Goal: Task Accomplishment & Management: Use online tool/utility

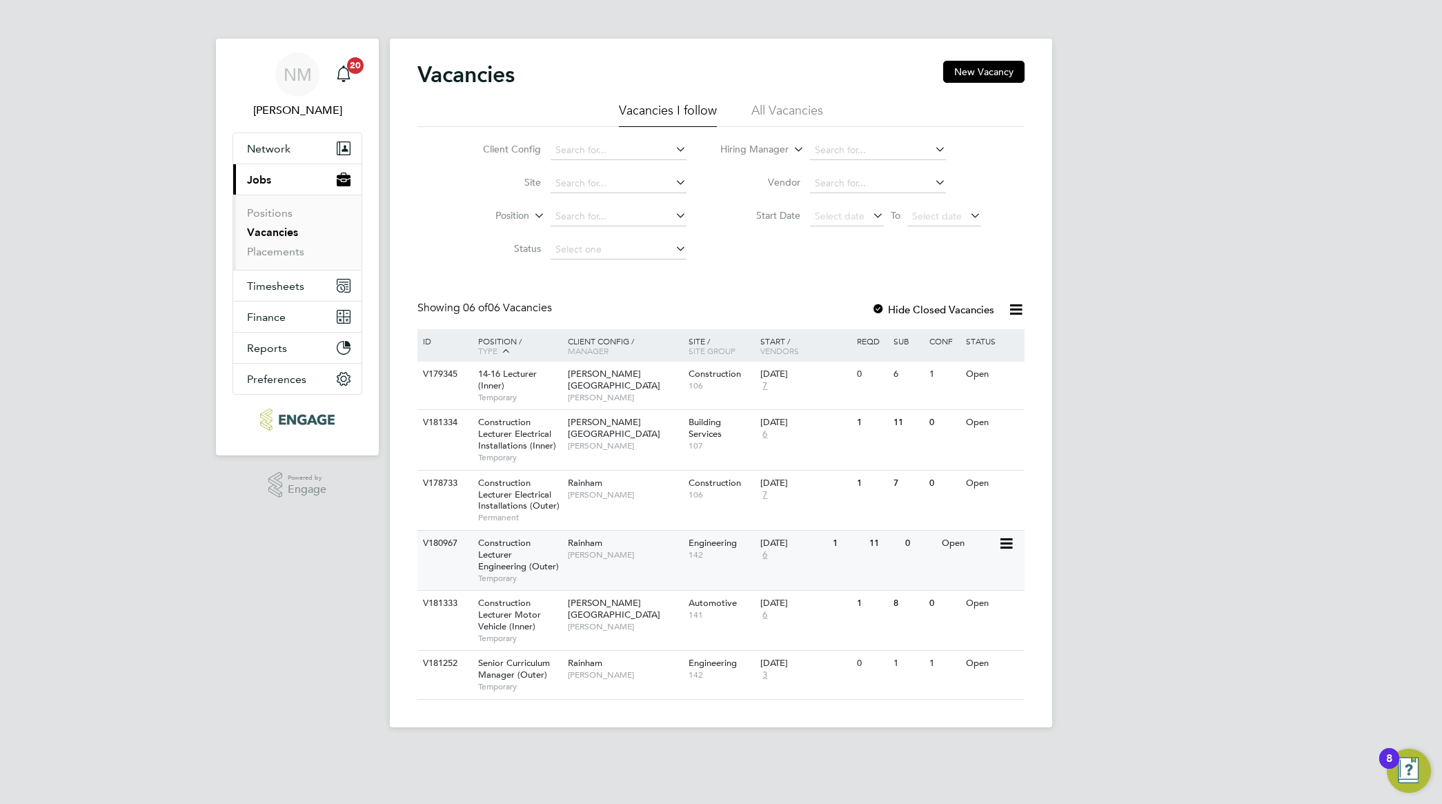
click at [535, 564] on span "Construction Lecturer Engineering (Outer)" at bounding box center [518, 554] width 81 height 35
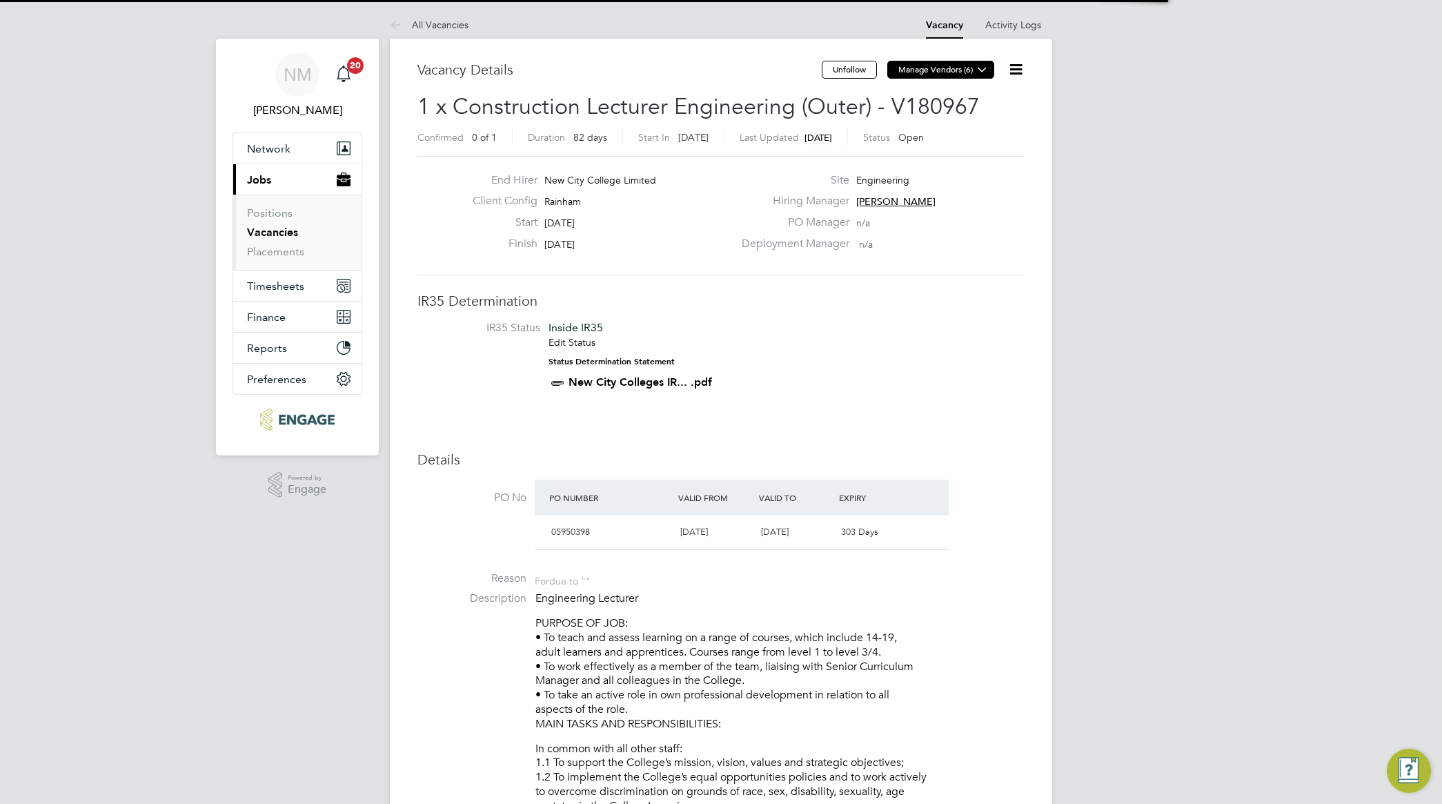
click at [977, 69] on icon at bounding box center [982, 69] width 10 height 10
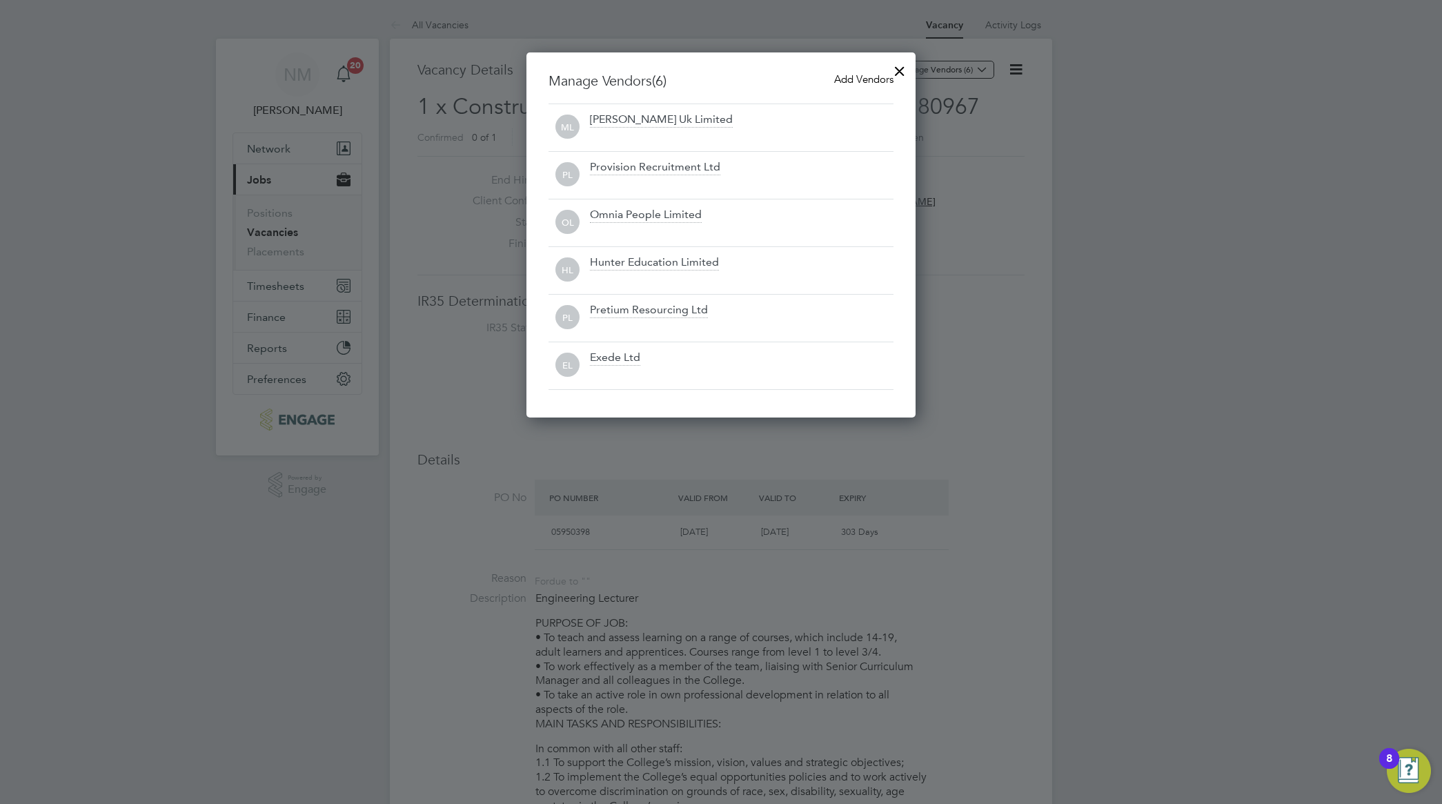
click at [845, 77] on span "Add Vendors" at bounding box center [863, 78] width 59 height 13
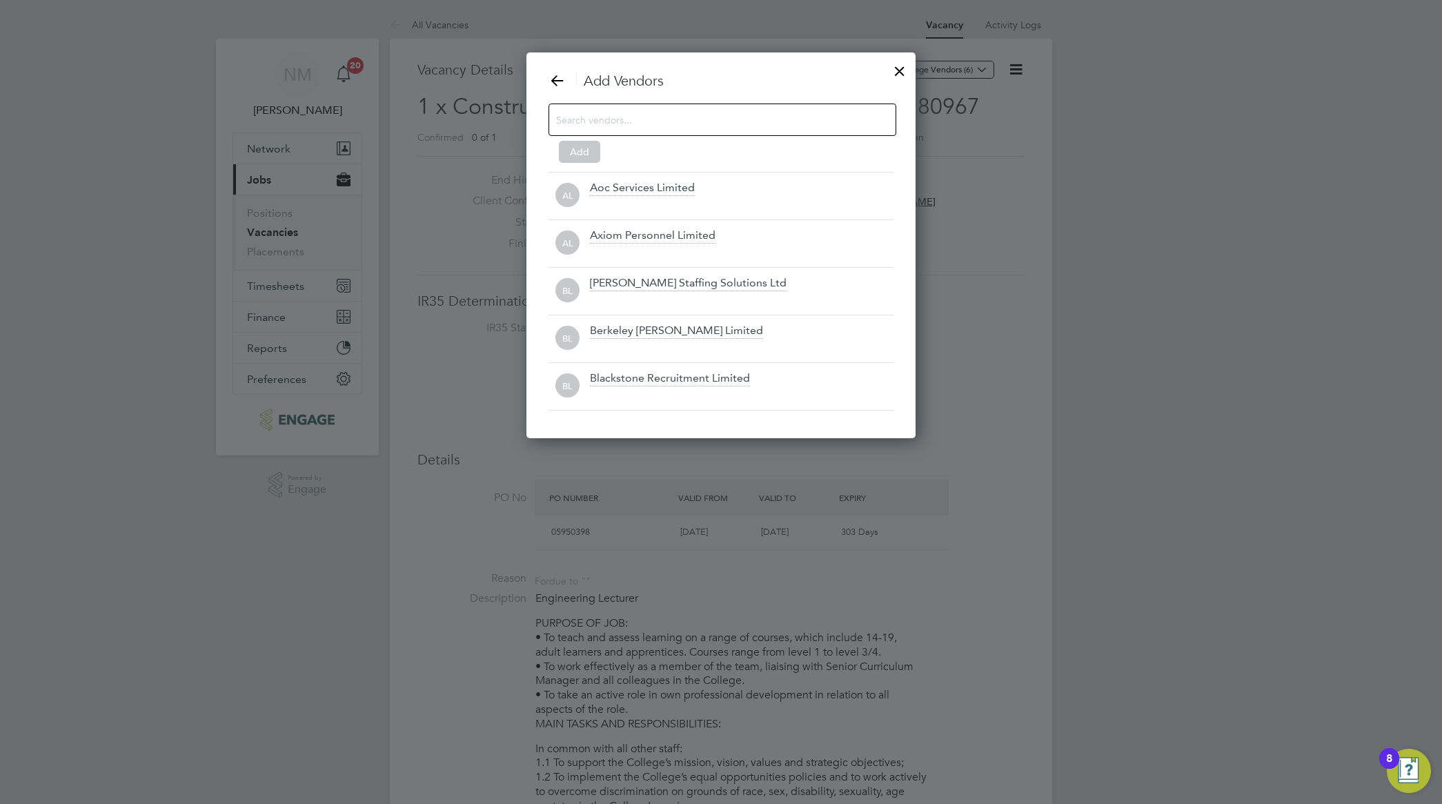
click at [656, 118] on input at bounding box center [711, 119] width 310 height 18
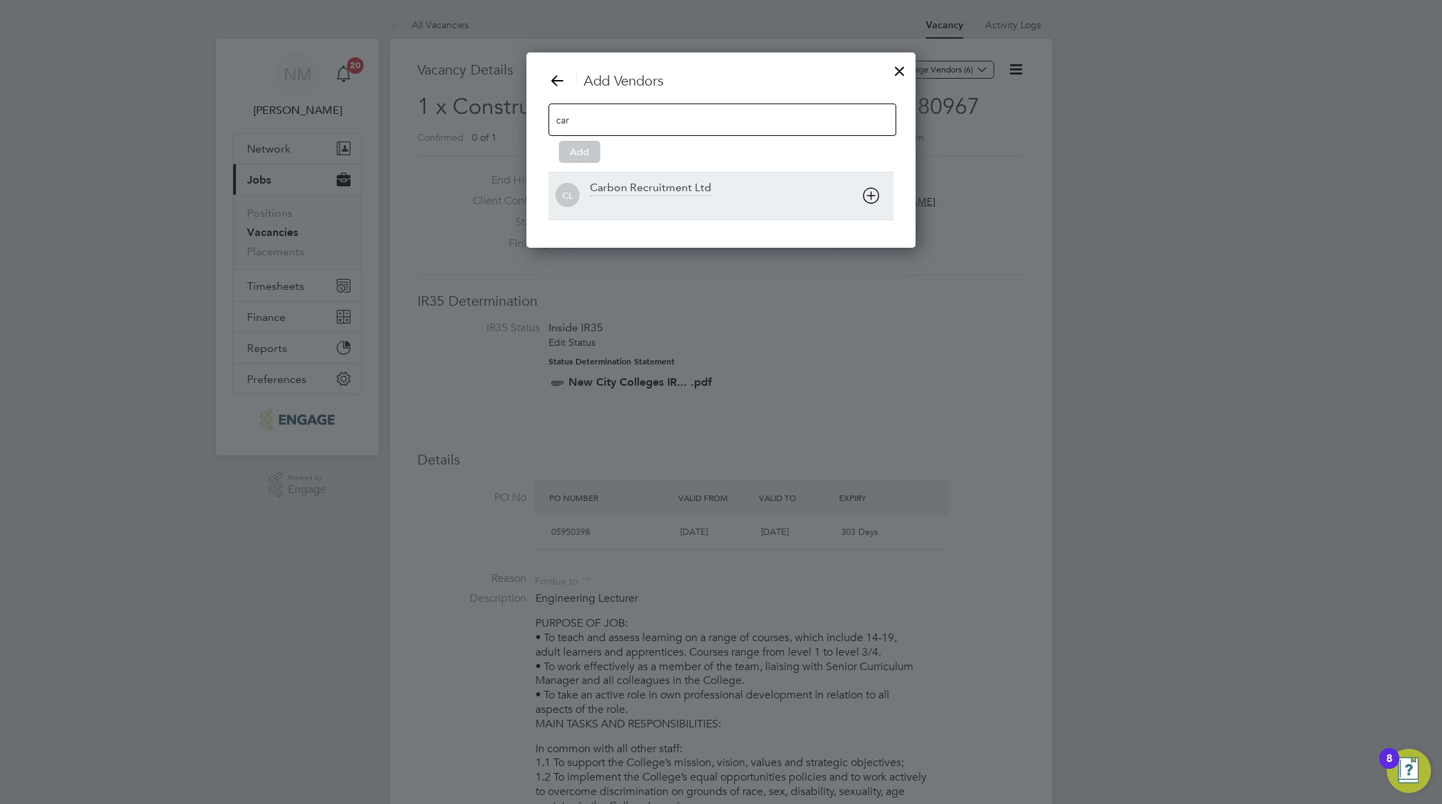
type input "car"
click at [674, 184] on div "Carbon Recruitment Ltd" at bounding box center [650, 188] width 121 height 15
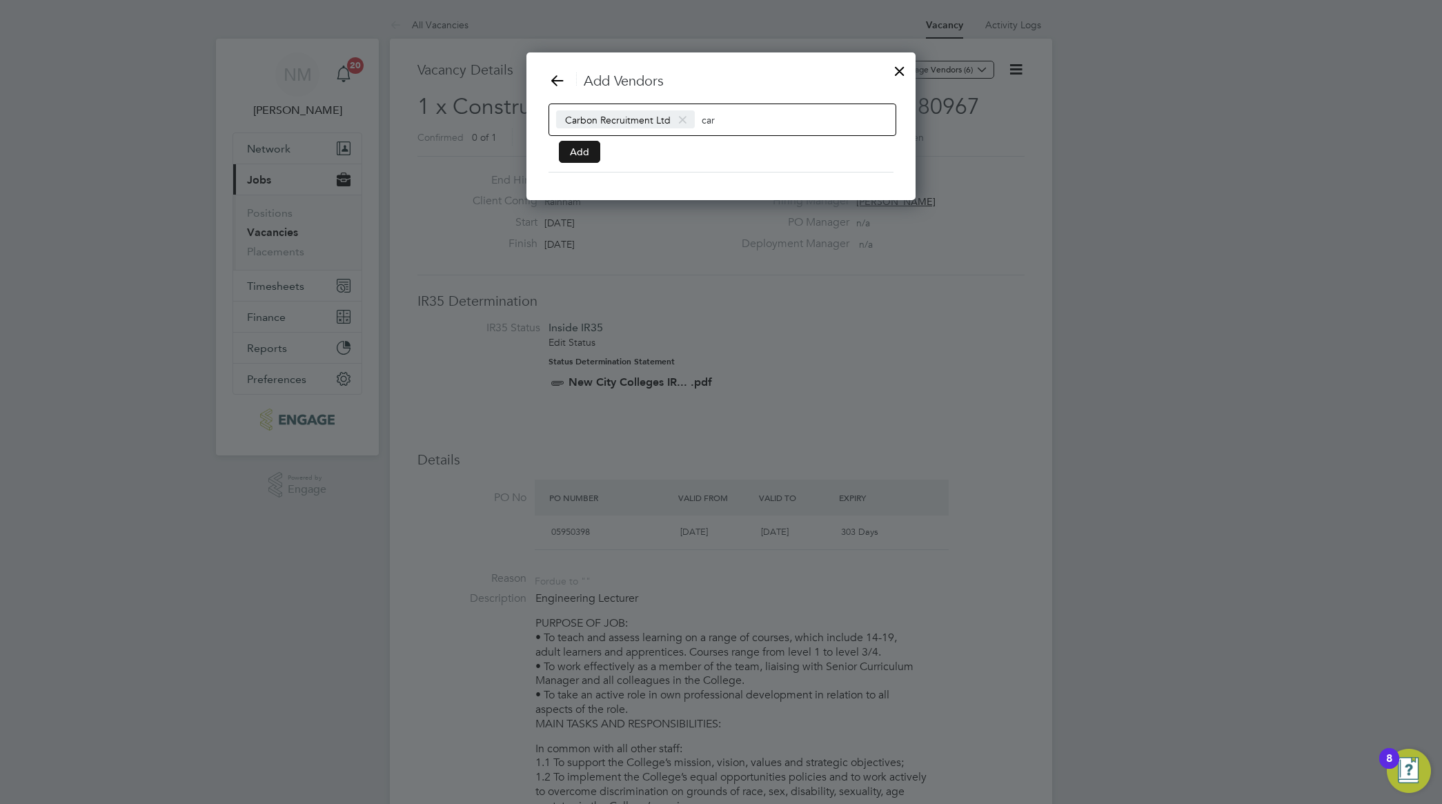
click at [573, 152] on button "Add" at bounding box center [579, 152] width 41 height 22
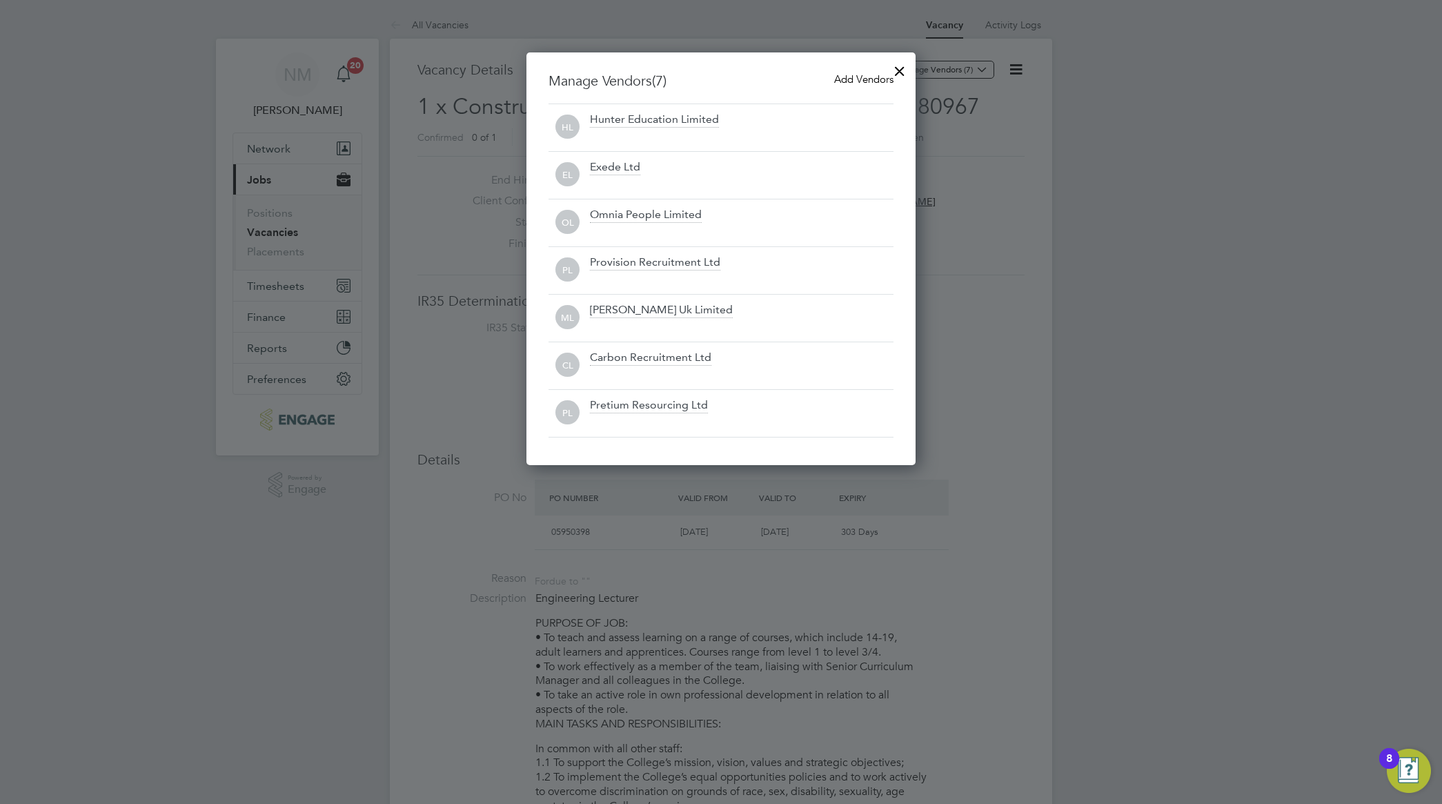
click at [1031, 344] on div at bounding box center [721, 402] width 1442 height 804
click at [892, 71] on div at bounding box center [899, 67] width 25 height 25
